Goal: Find specific page/section: Find specific page/section

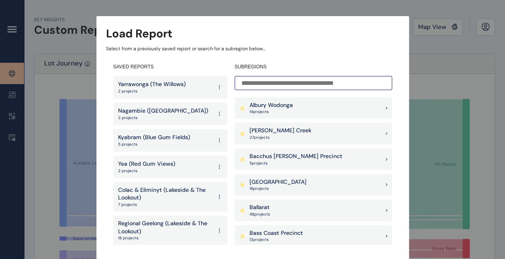
click at [160, 113] on p "Nagambie ([GEOGRAPHIC_DATA])" at bounding box center [163, 111] width 90 height 8
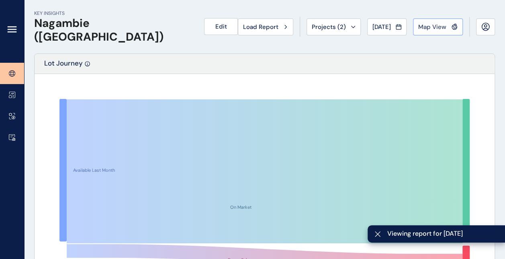
click at [438, 23] on span "Map View" at bounding box center [432, 27] width 28 height 8
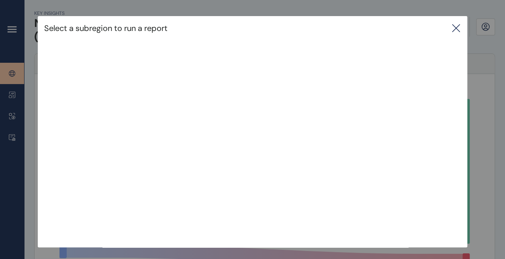
click at [481, 115] on div "Select a subregion to run a report" at bounding box center [252, 115] width 505 height 231
click at [457, 29] on icon at bounding box center [455, 28] width 7 height 7
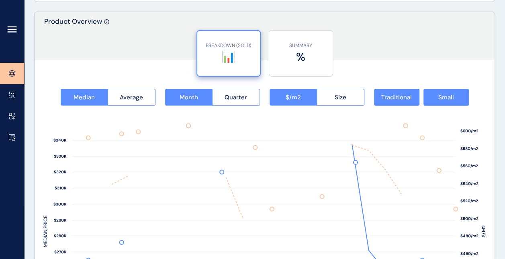
scroll to position [1044, 0]
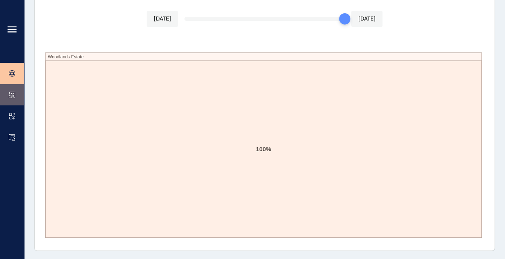
click at [18, 96] on link at bounding box center [12, 94] width 24 height 21
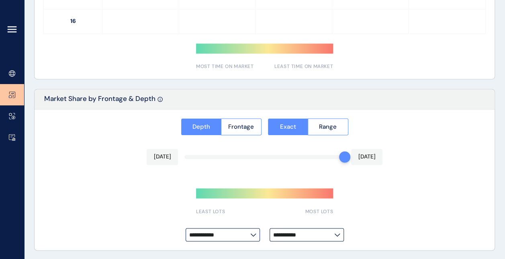
type input "*********"
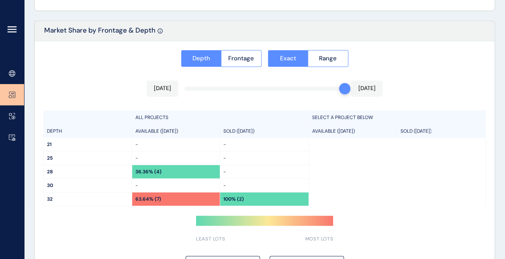
scroll to position [640, 0]
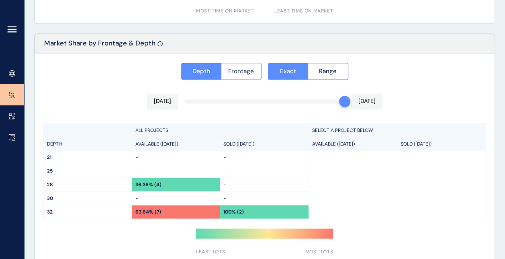
click at [231, 72] on span "Frontage" at bounding box center [241, 71] width 26 height 8
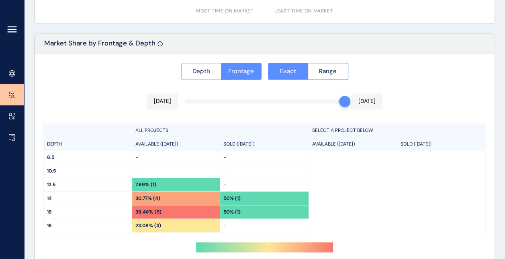
click at [201, 72] on span "Depth" at bounding box center [201, 71] width 18 height 8
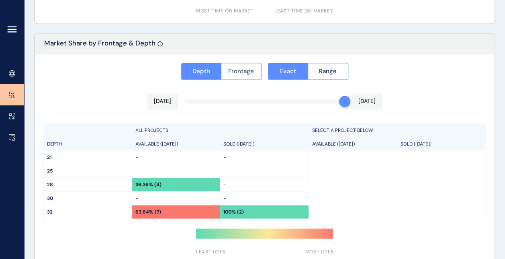
click at [237, 73] on span "Frontage" at bounding box center [241, 71] width 26 height 8
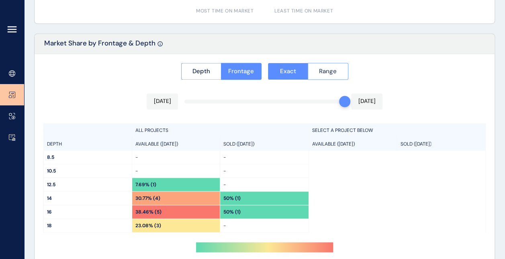
click at [329, 69] on span "Range" at bounding box center [328, 71] width 18 height 8
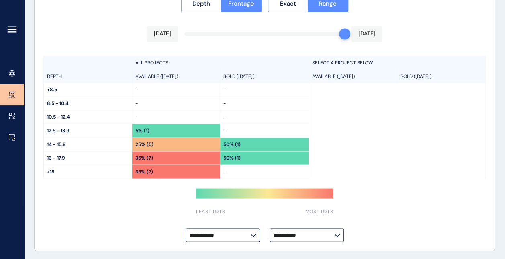
scroll to position [667, 0]
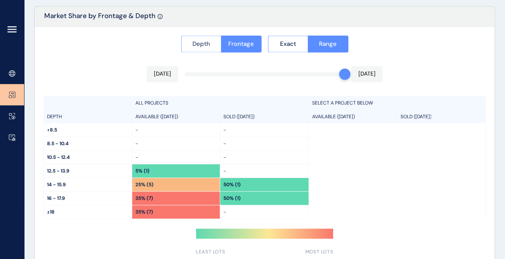
click at [206, 44] on span "Depth" at bounding box center [201, 44] width 18 height 8
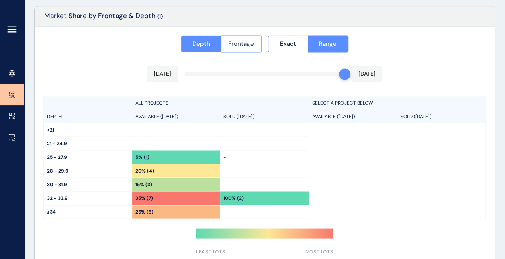
click at [232, 41] on span "Frontage" at bounding box center [241, 44] width 26 height 8
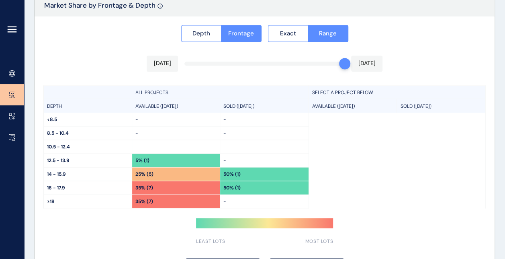
scroll to position [707, 0]
